Goal: Transaction & Acquisition: Purchase product/service

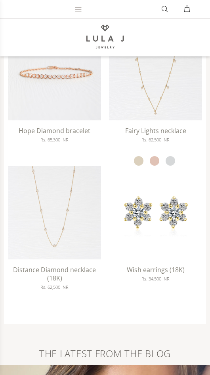
scroll to position [1533, 0]
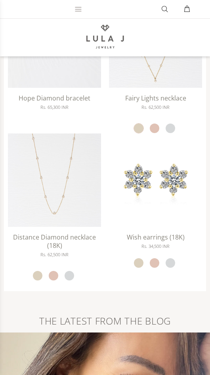
click at [140, 127] on link "yellow gold" at bounding box center [139, 128] width 10 height 10
click at [154, 128] on link "rose gold" at bounding box center [155, 128] width 10 height 10
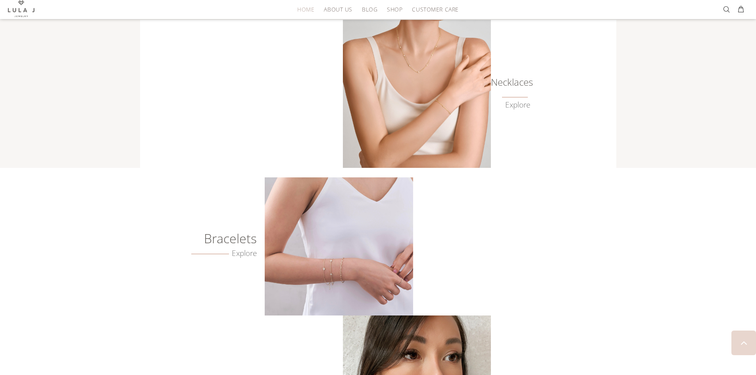
scroll to position [397, 0]
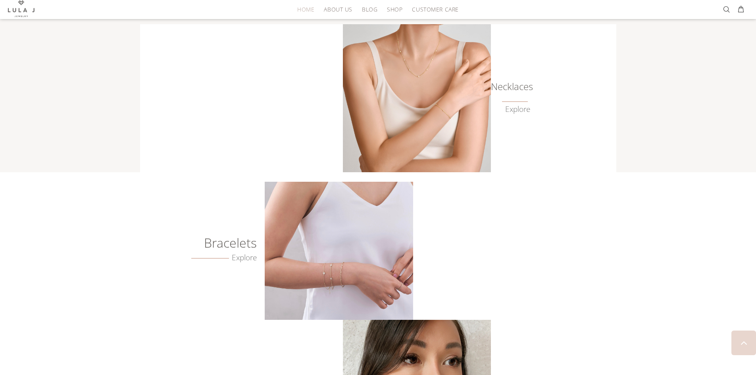
click at [210, 89] on h6 "Necklaces" at bounding box center [510, 87] width 40 height 8
click at [210, 97] on img at bounding box center [417, 98] width 148 height 148
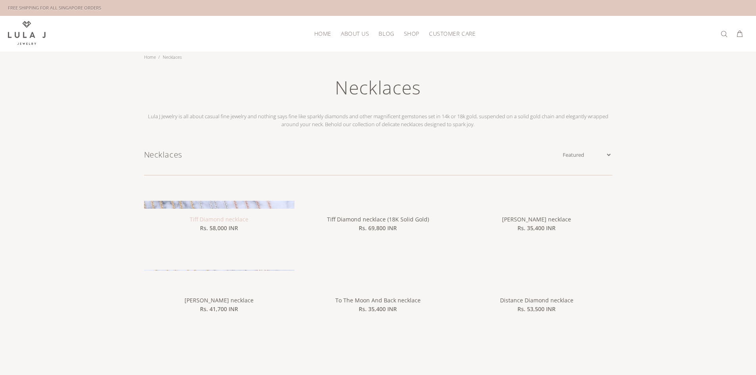
click at [222, 222] on div "Sale Tiff Diamond necklace Rs. 58,000 INR She appeared in his orbit on her term…" at bounding box center [219, 236] width 151 height 70
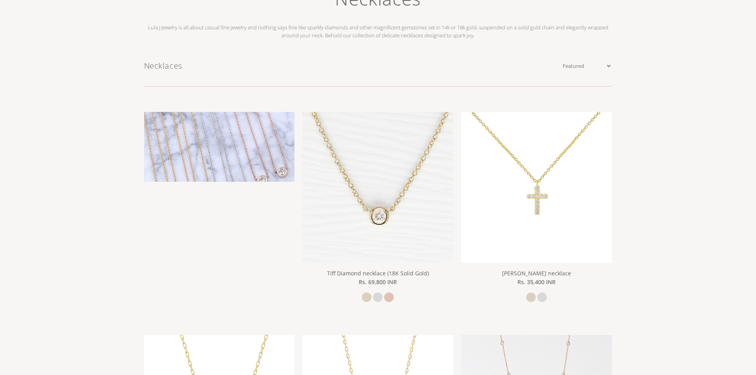
scroll to position [119, 0]
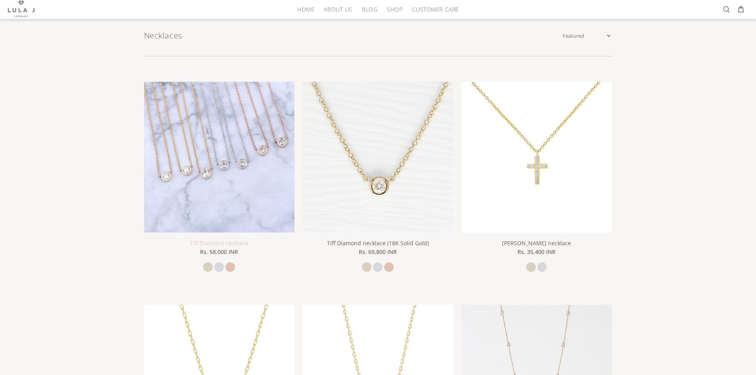
click at [225, 244] on link "Tiff Diamond necklace" at bounding box center [219, 243] width 59 height 8
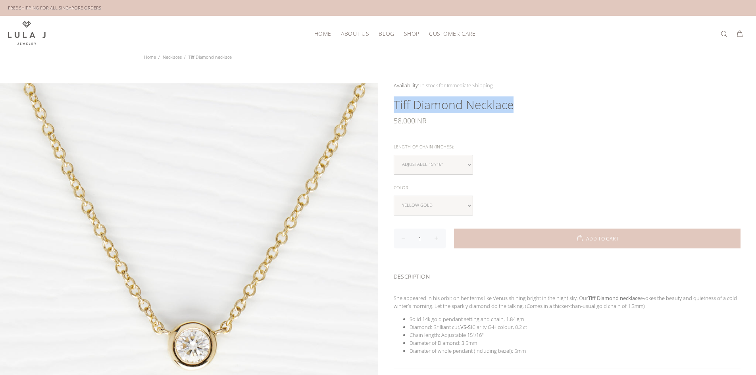
drag, startPoint x: 511, startPoint y: 104, endPoint x: 396, endPoint y: 112, distance: 115.0
click at [396, 112] on h1 "Tiff Diamond necklace" at bounding box center [567, 105] width 347 height 16
copy h1 "Tiff Diamond necklace"
